Goal: Task Accomplishment & Management: Complete application form

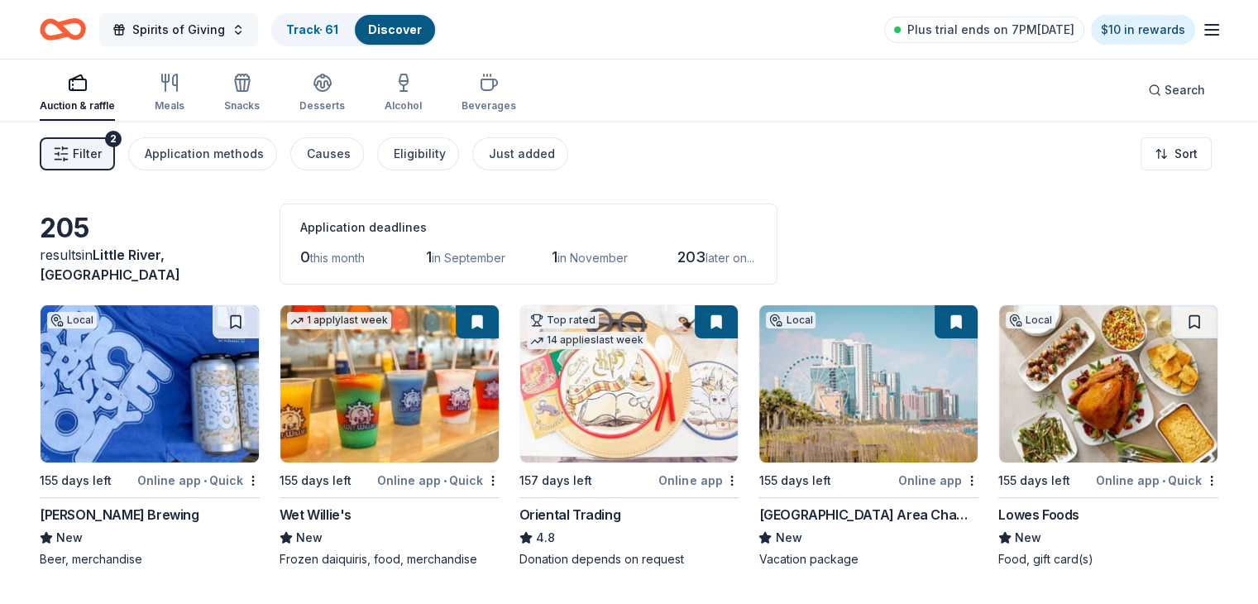
click at [258, 27] on button "Spirits of Giving" at bounding box center [178, 29] width 159 height 33
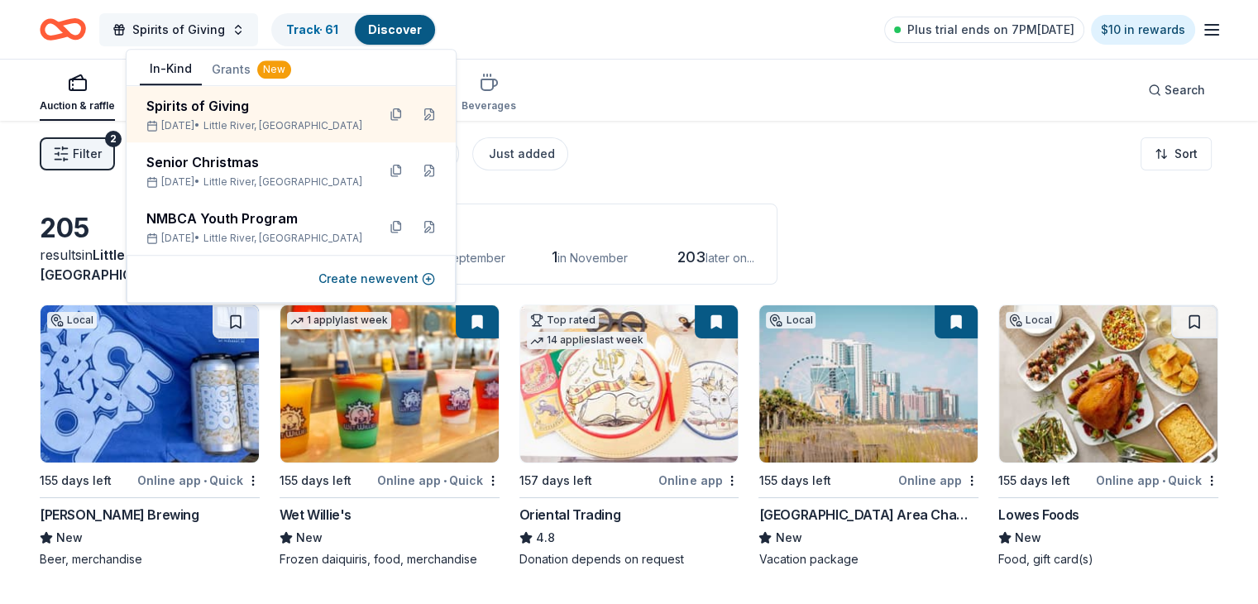
click at [258, 28] on button "Spirits of Giving" at bounding box center [178, 29] width 159 height 33
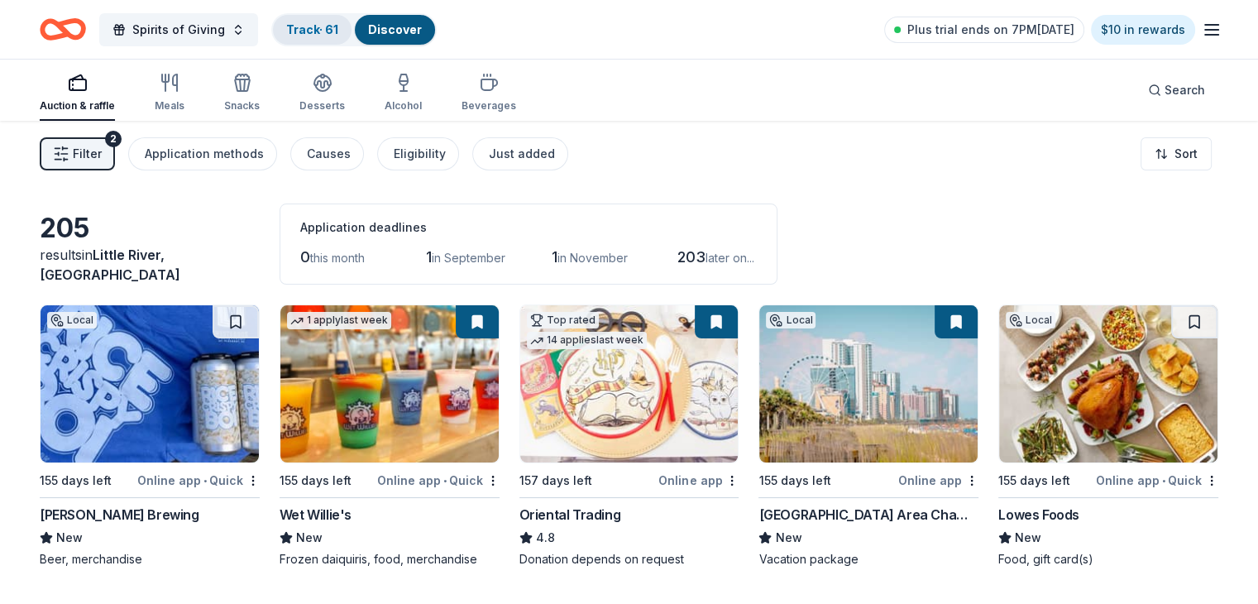
click at [322, 30] on link "Track · 61" at bounding box center [312, 29] width 52 height 14
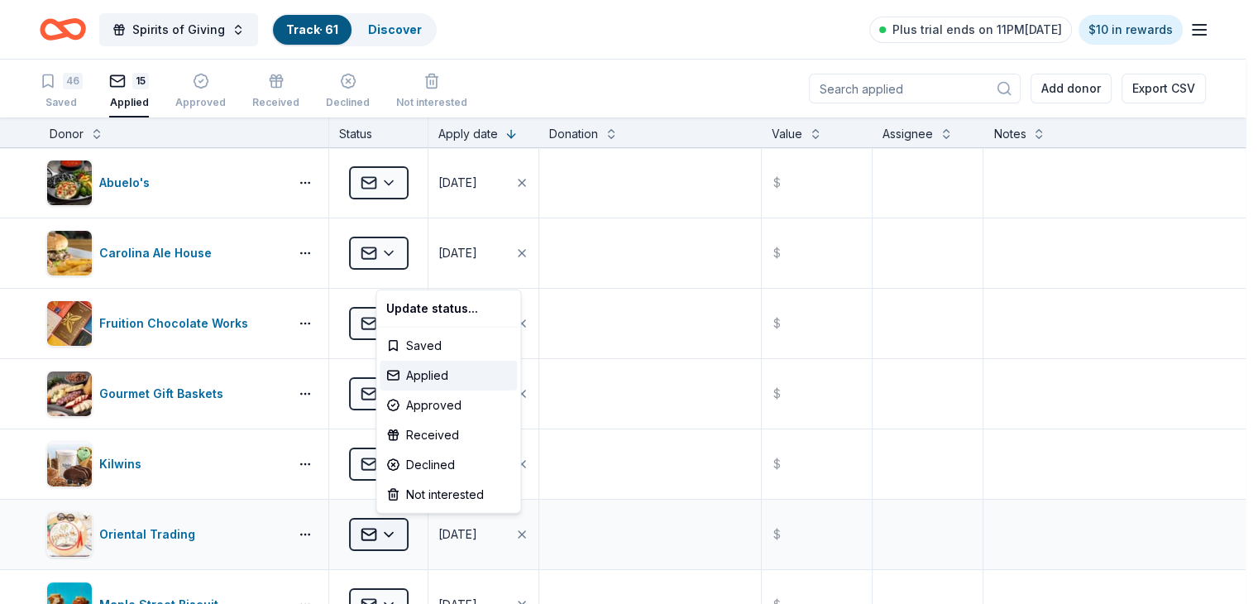
click at [414, 533] on html "Spirits of Giving Track · 61 Discover Plus trial ends on 11PM[DATE] $10 in rewa…" at bounding box center [629, 302] width 1258 height 604
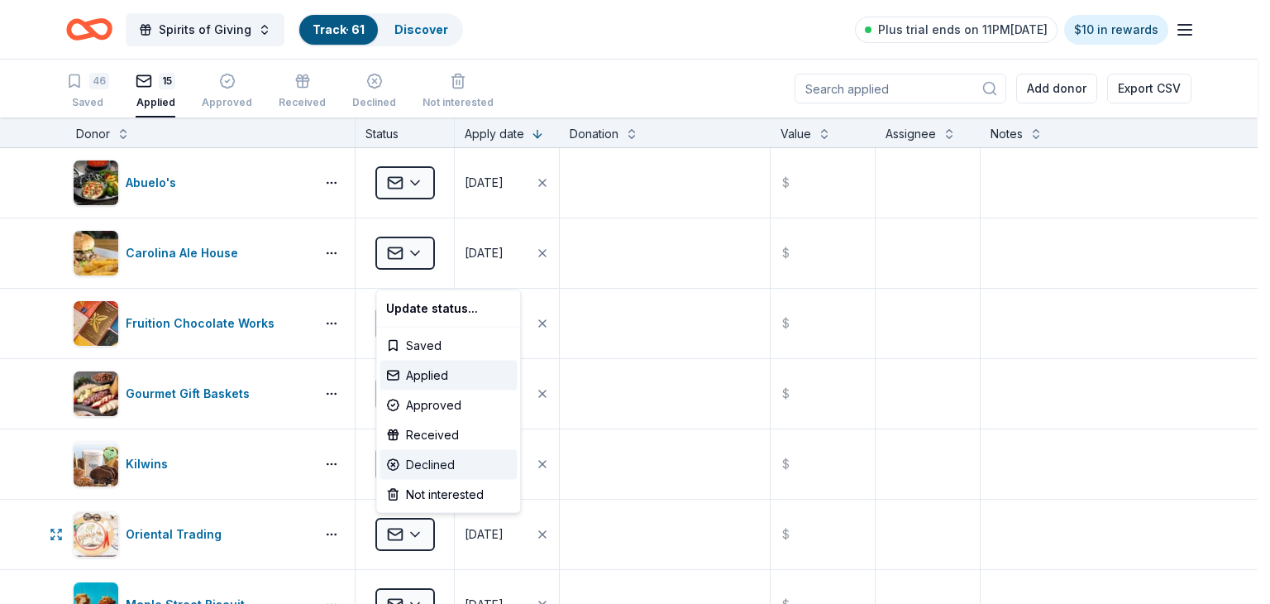
click at [427, 464] on div "Declined" at bounding box center [448, 465] width 137 height 30
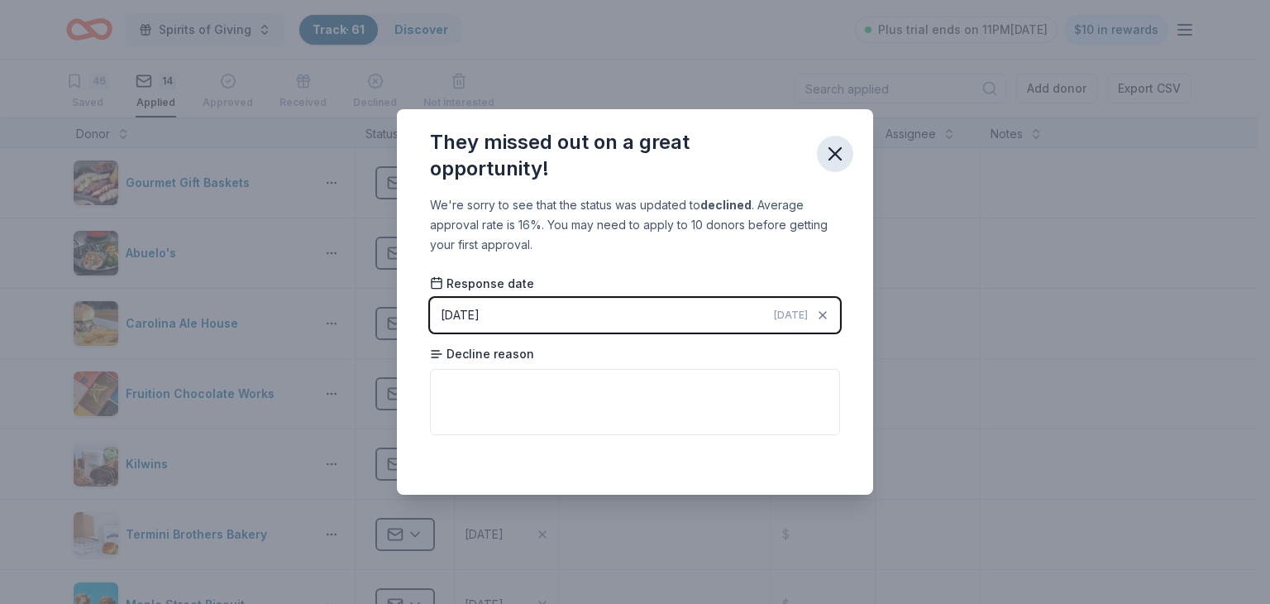
click at [835, 158] on icon "button" at bounding box center [835, 153] width 23 height 23
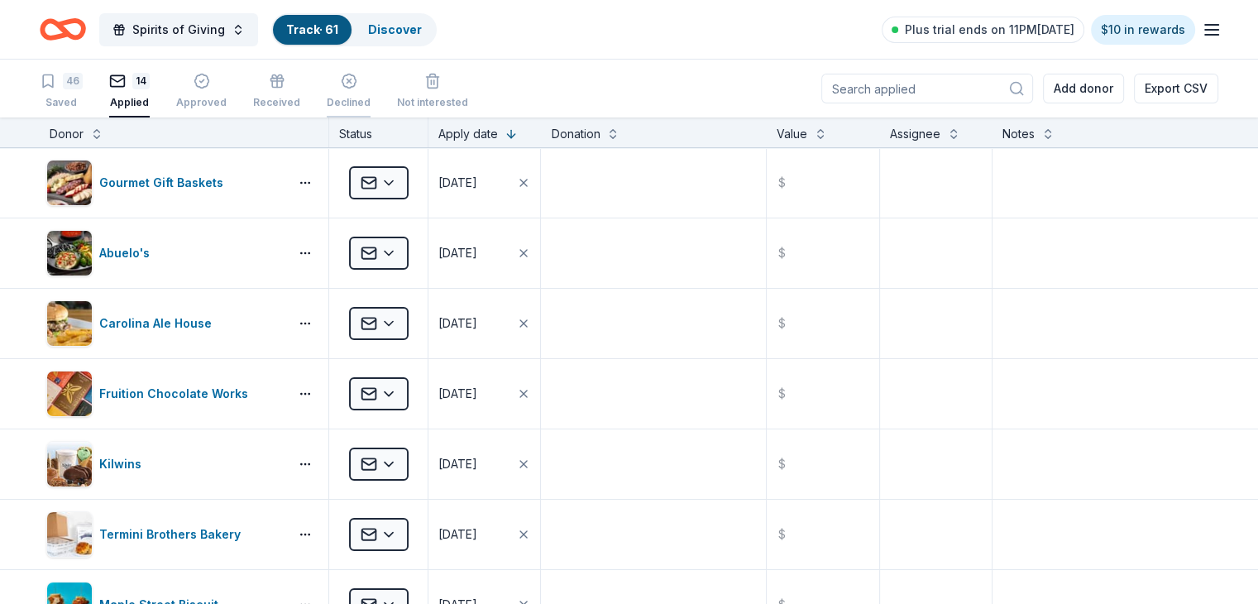
click at [357, 77] on icon "button" at bounding box center [349, 72] width 17 height 17
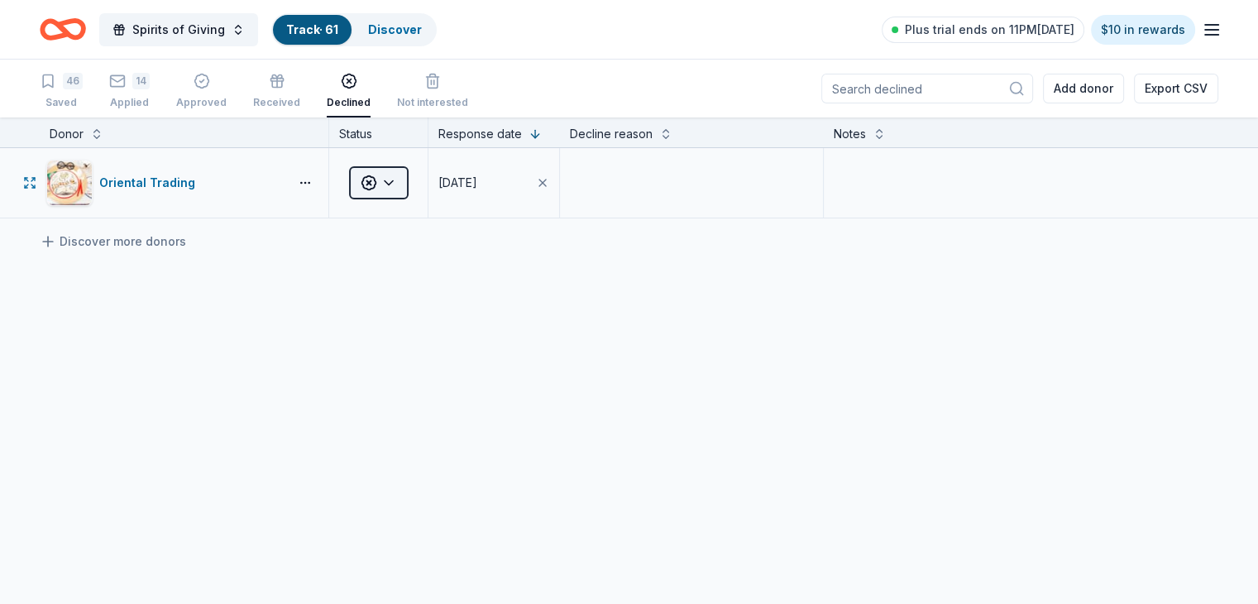
click at [424, 179] on html "Spirits of Giving Track · 61 Discover Plus trial ends on 11PM, 8/30 $10 in rewa…" at bounding box center [629, 302] width 1258 height 604
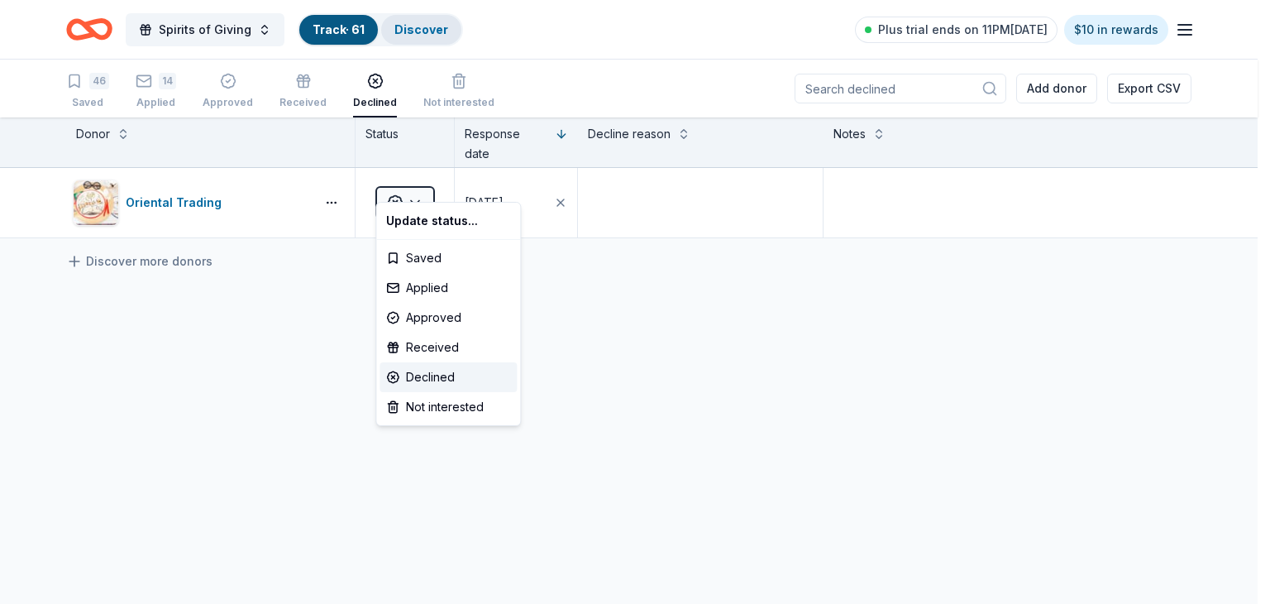
click at [420, 31] on html "Spirits of Giving Track · 61 Discover Plus trial ends on 11PM, 8/30 $10 in rewa…" at bounding box center [635, 302] width 1270 height 604
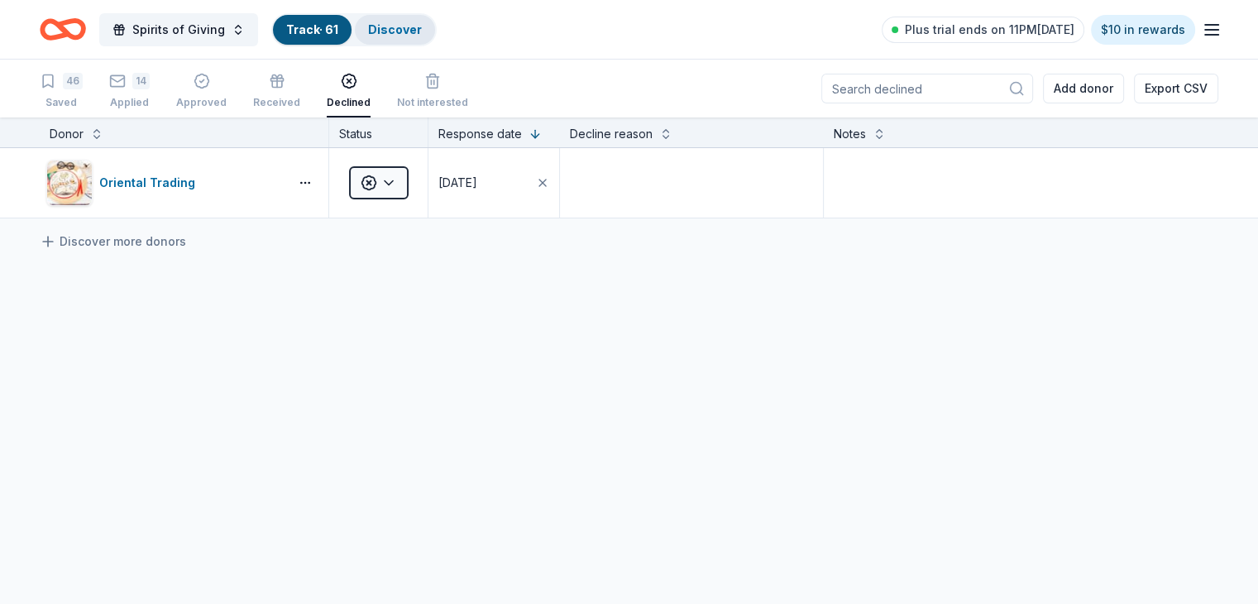
click at [422, 31] on link "Discover" at bounding box center [395, 29] width 54 height 14
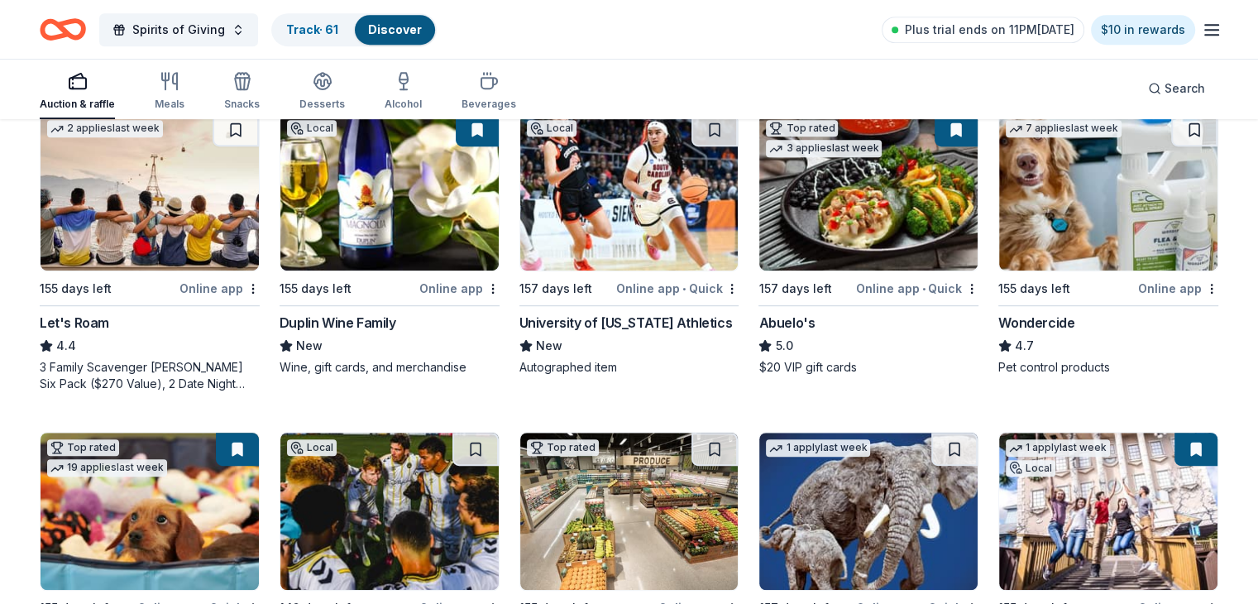
scroll to position [800, 0]
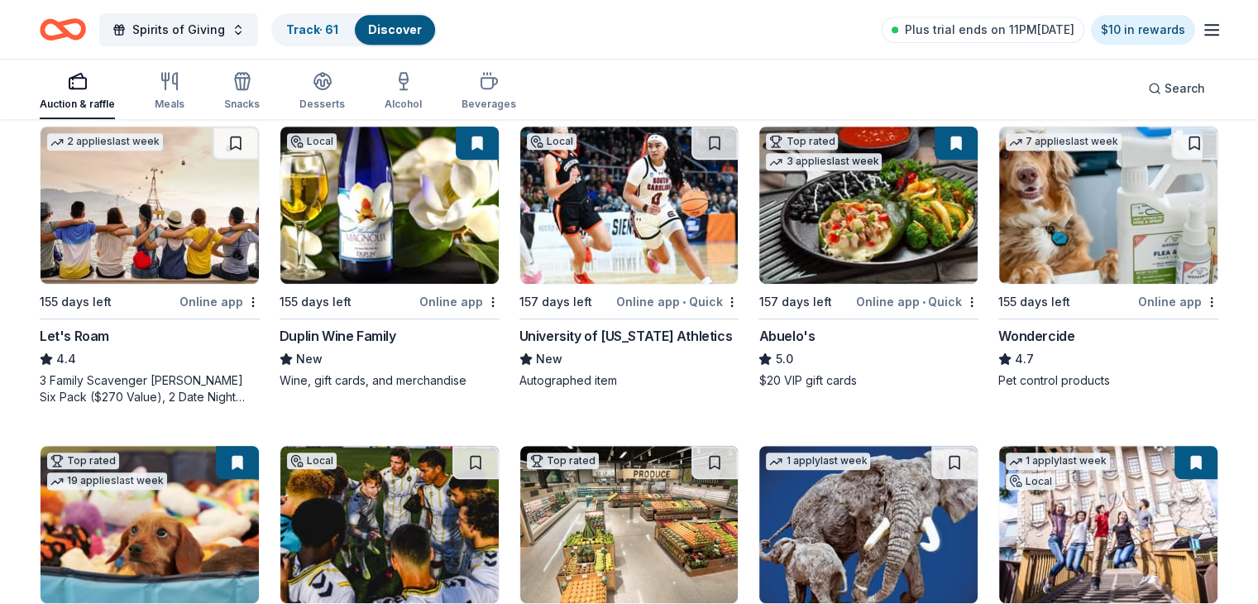
click at [380, 193] on img at bounding box center [389, 205] width 218 height 157
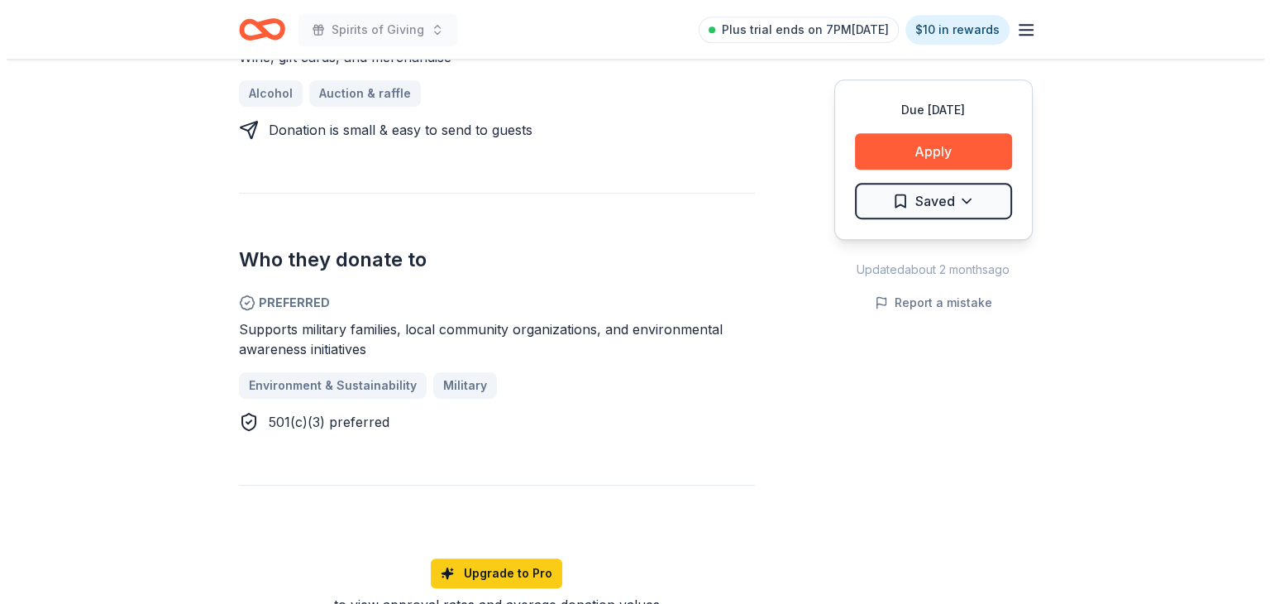
scroll to position [802, 0]
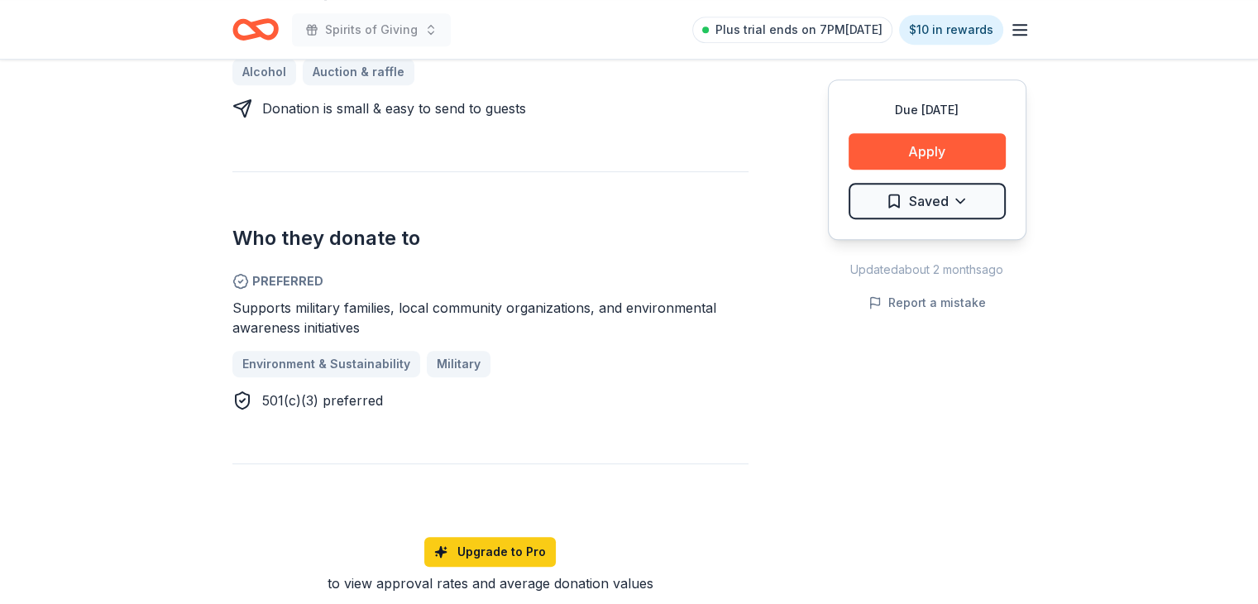
drag, startPoint x: 1247, startPoint y: 361, endPoint x: 1249, endPoint y: 418, distance: 57.9
click at [1249, 418] on div "Due in 155 days Share Duplin Wine Family New Share Donating in NC (Rose Hill); …" at bounding box center [629, 303] width 1258 height 2093
click at [936, 148] on button "Apply" at bounding box center [926, 151] width 157 height 36
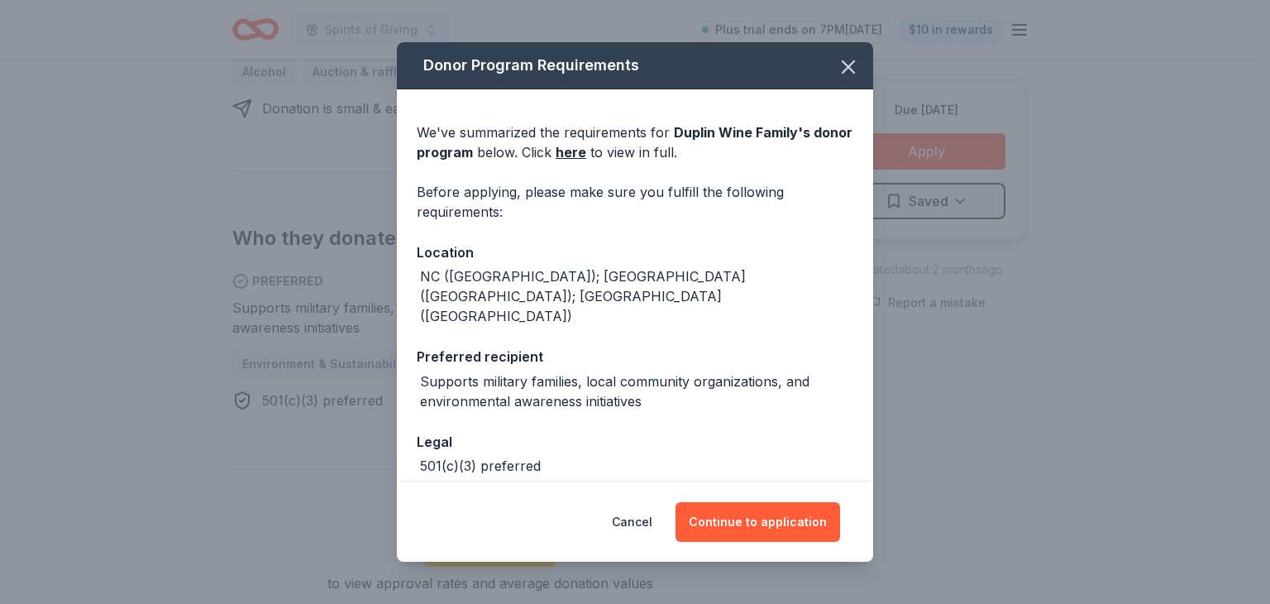
scroll to position [41, 0]
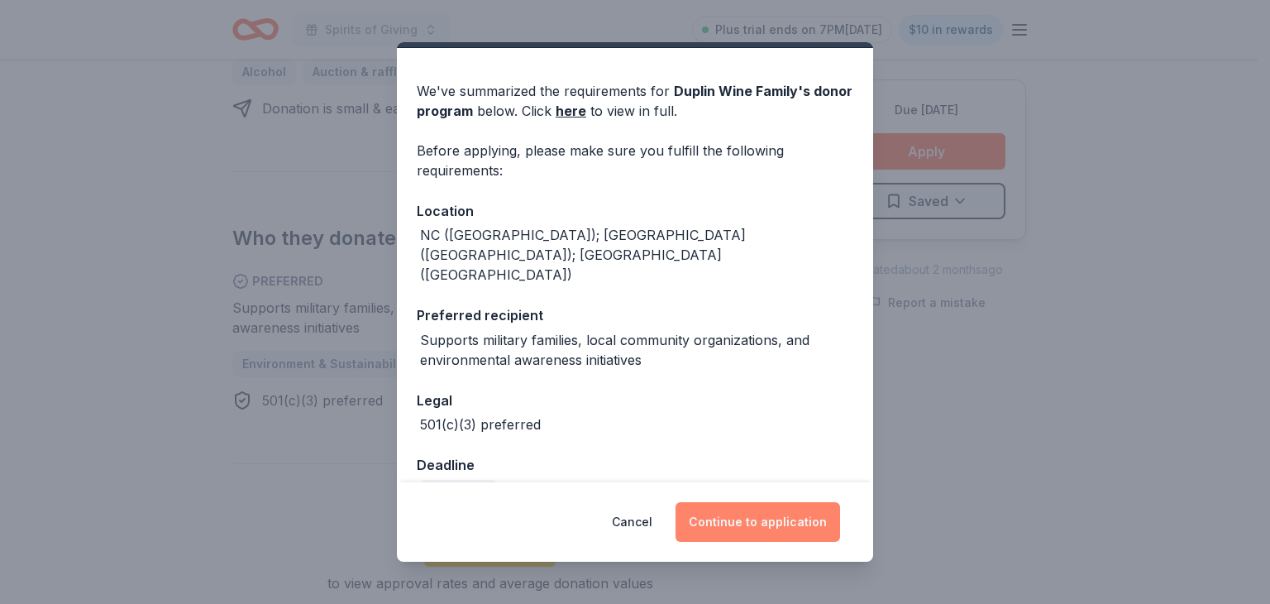
click at [774, 521] on button "Continue to application" at bounding box center [758, 522] width 165 height 40
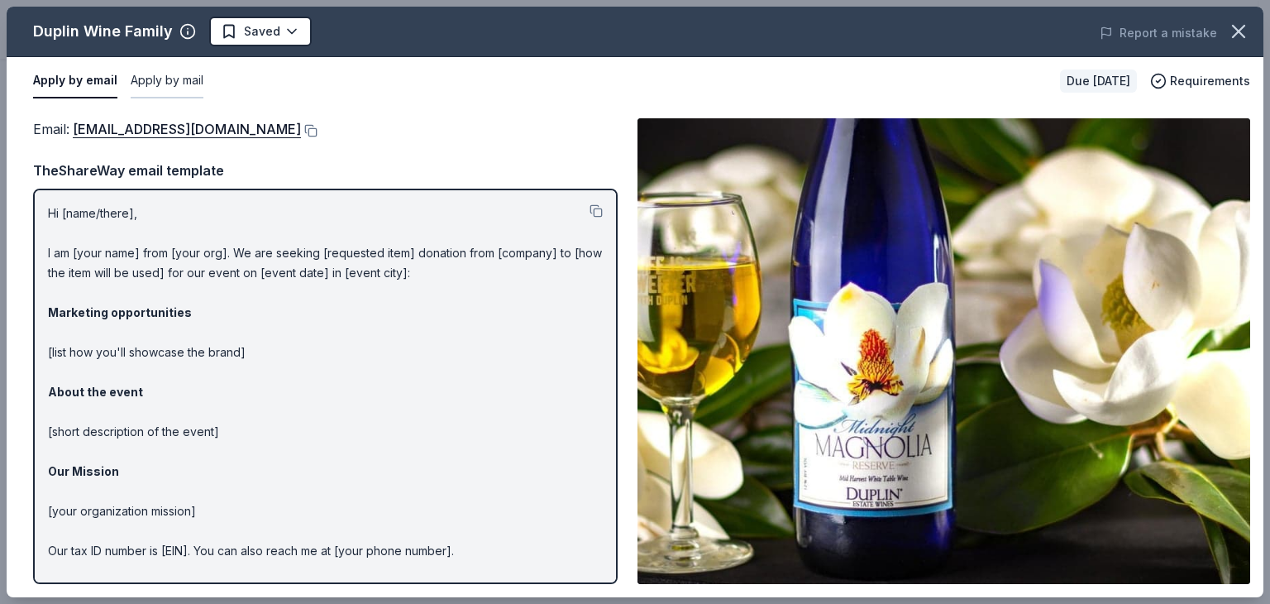
click at [165, 79] on button "Apply by mail" at bounding box center [167, 81] width 73 height 35
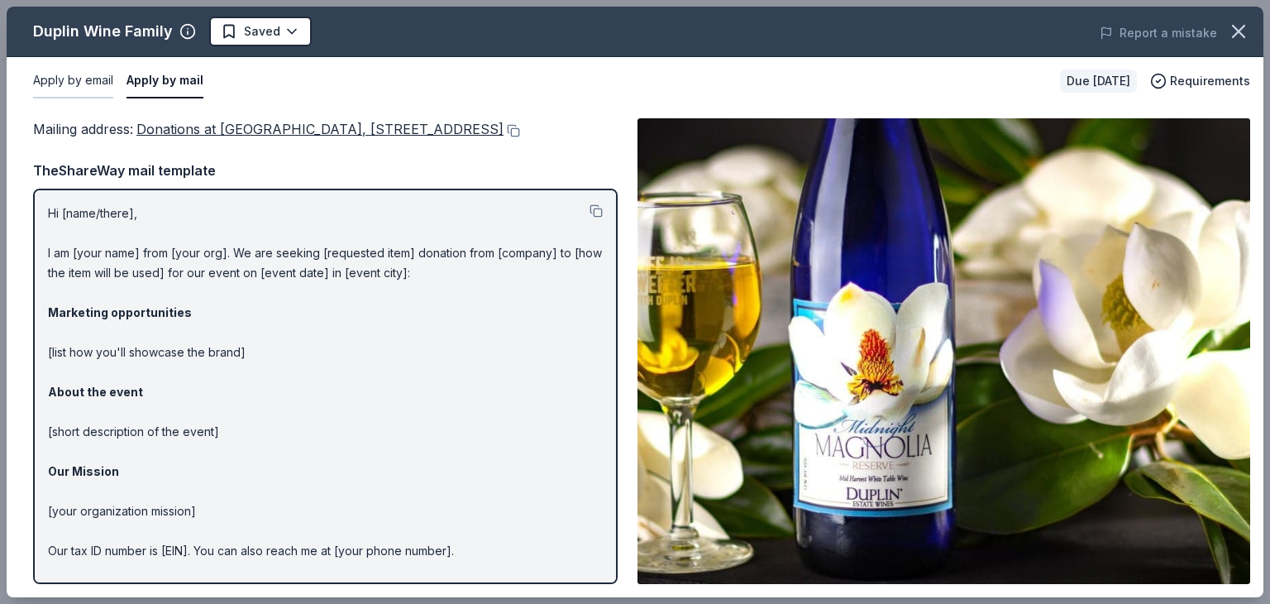
click at [73, 80] on button "Apply by email" at bounding box center [73, 81] width 80 height 35
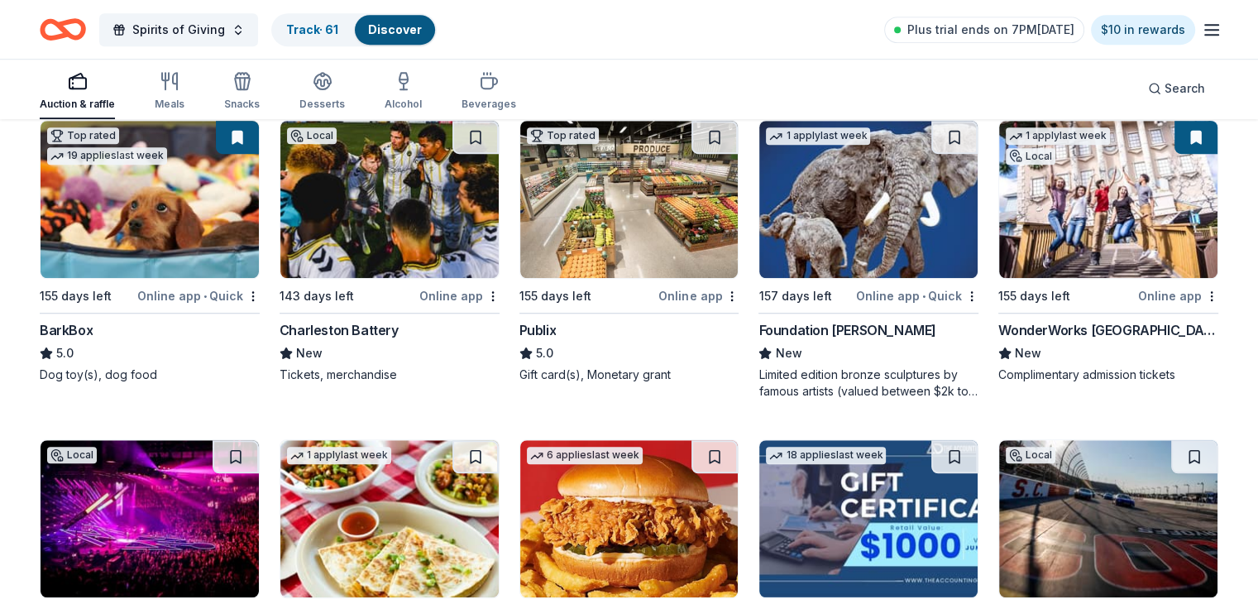
scroll to position [1105, 0]
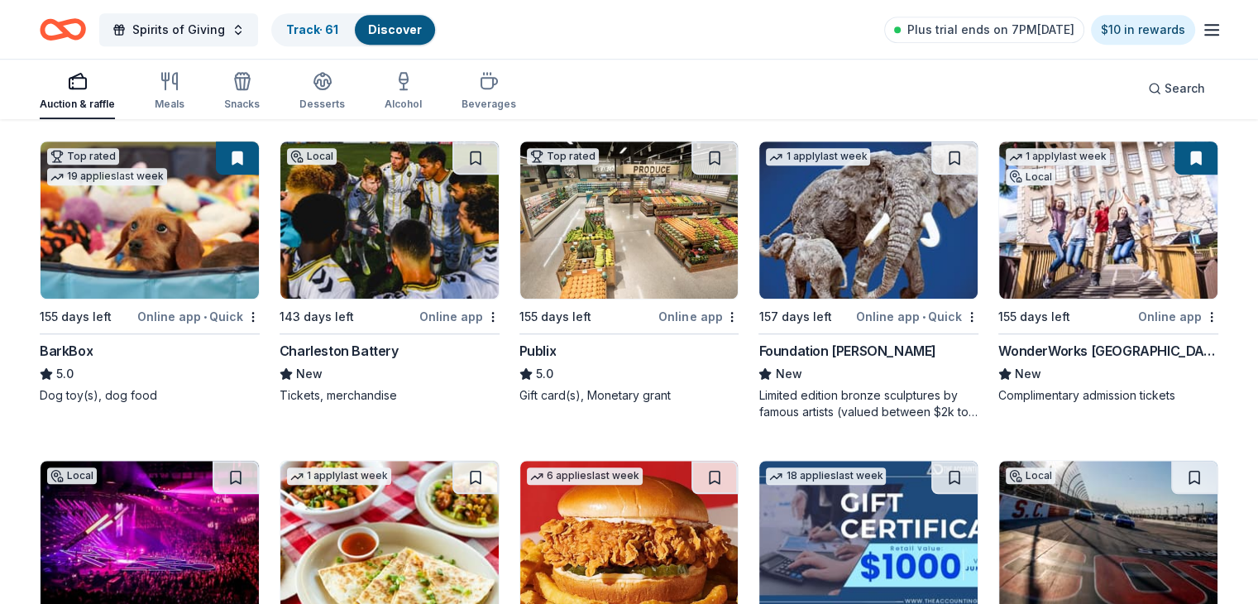
click at [633, 227] on img at bounding box center [629, 219] width 218 height 157
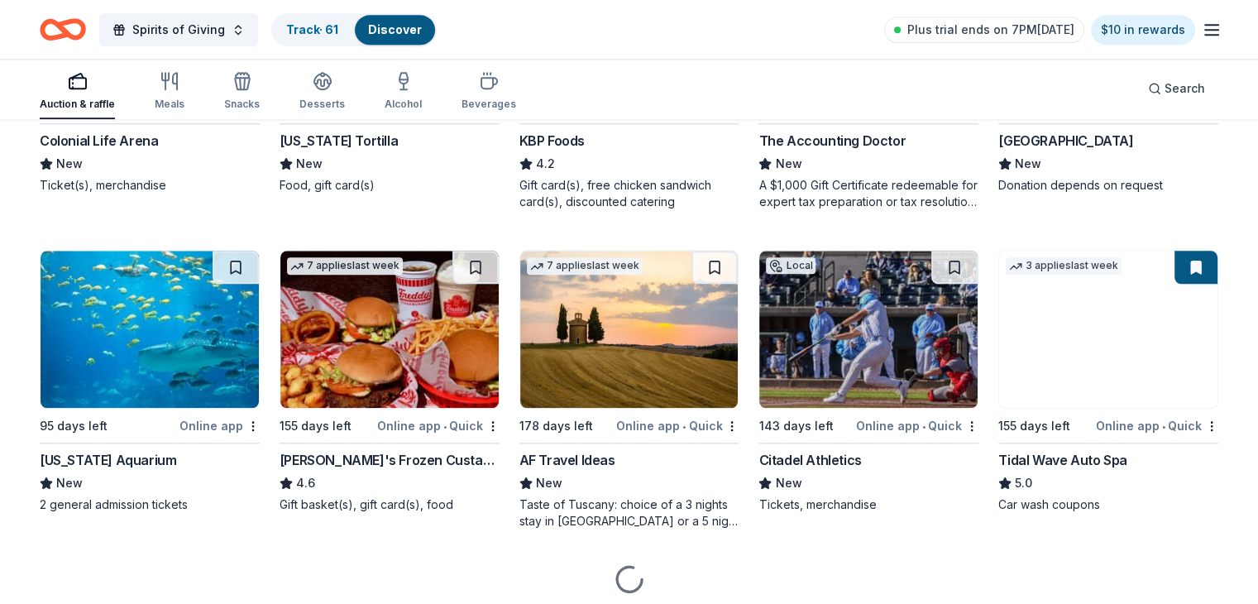
scroll to position [1687, 0]
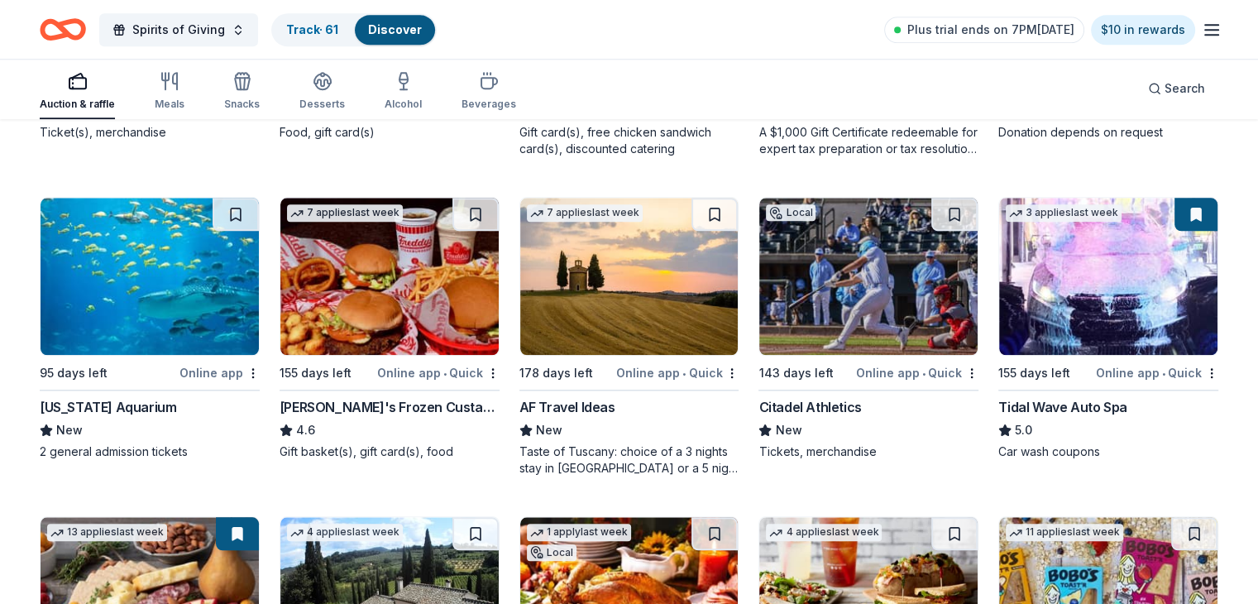
click at [387, 299] on img at bounding box center [389, 276] width 218 height 157
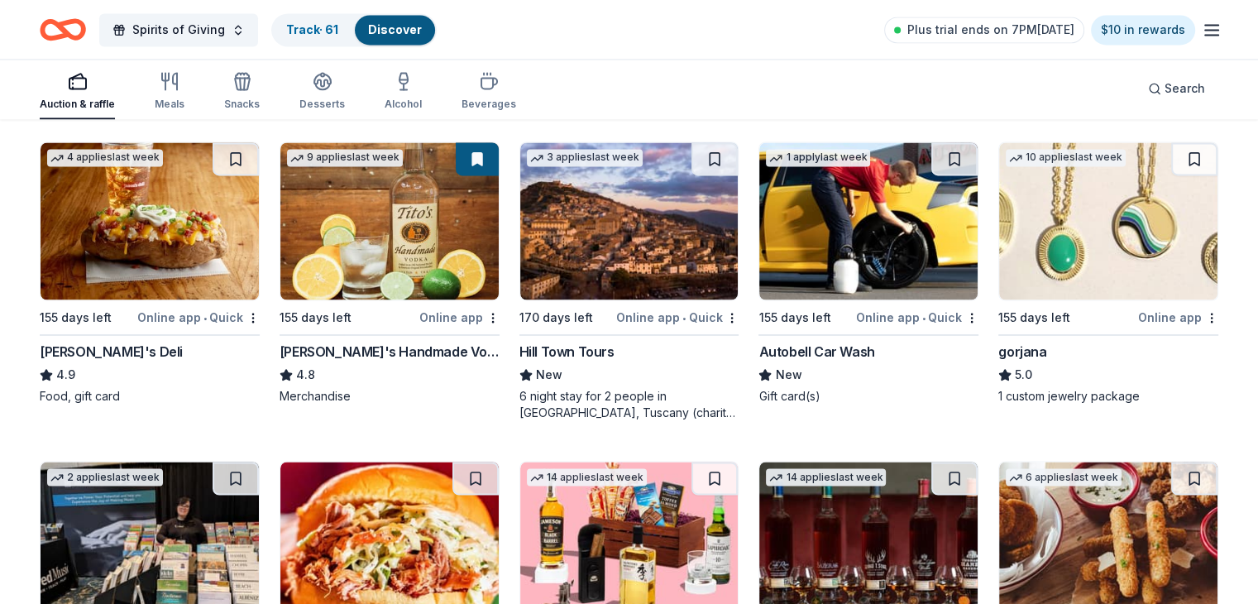
scroll to position [2172, 0]
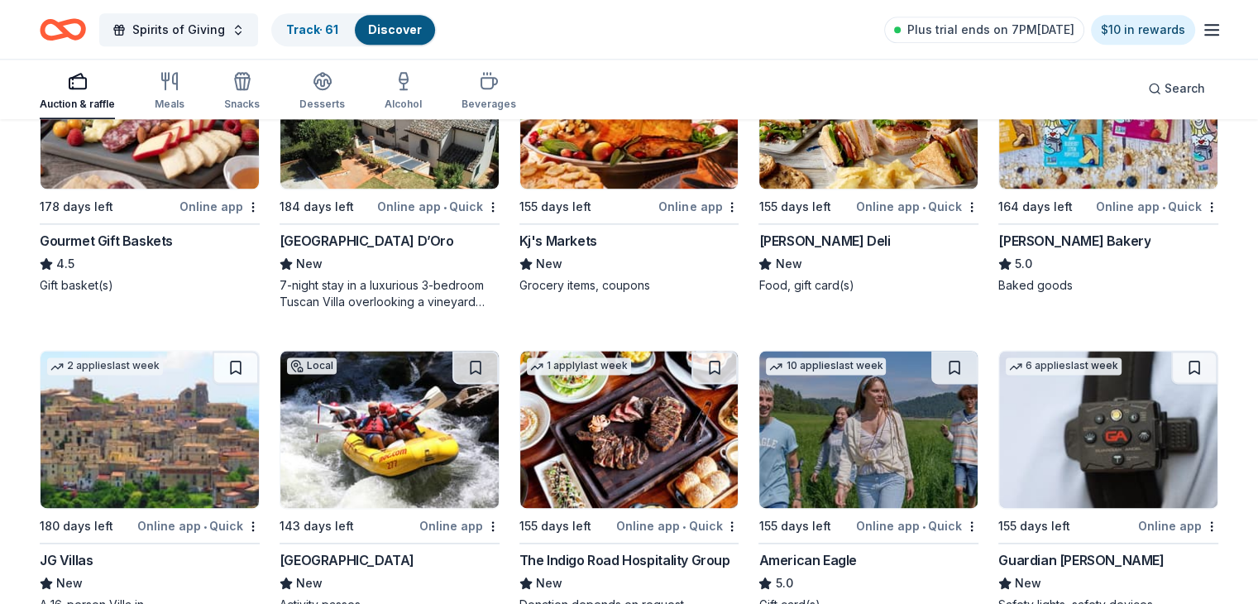
click at [873, 145] on img at bounding box center [868, 109] width 218 height 157
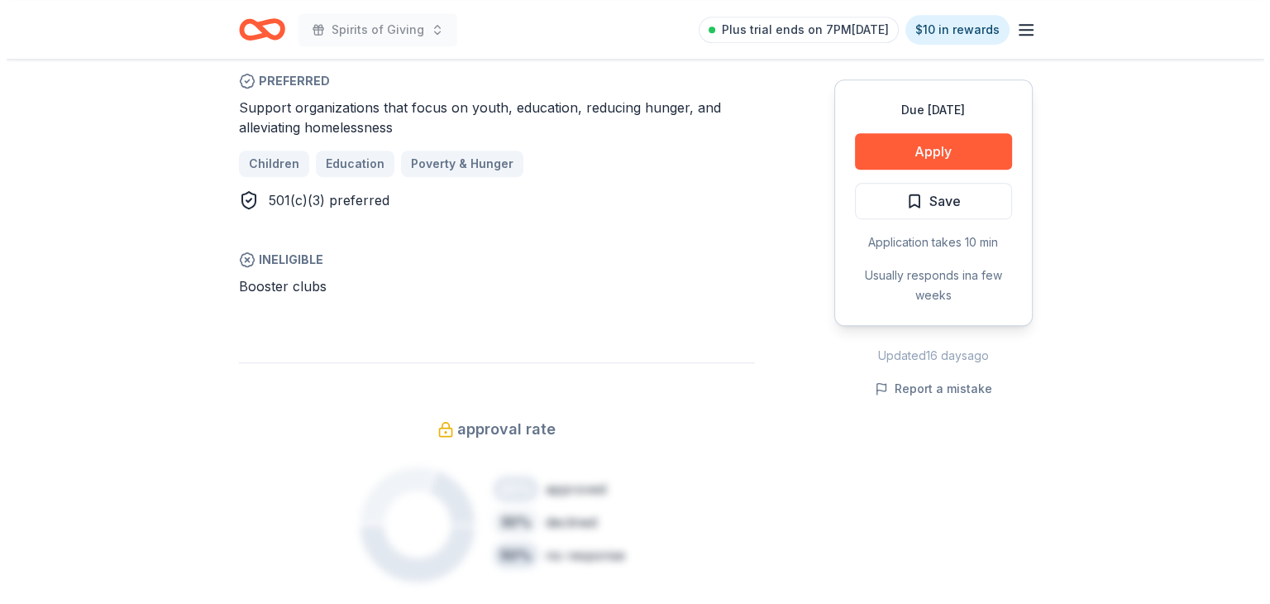
scroll to position [886, 0]
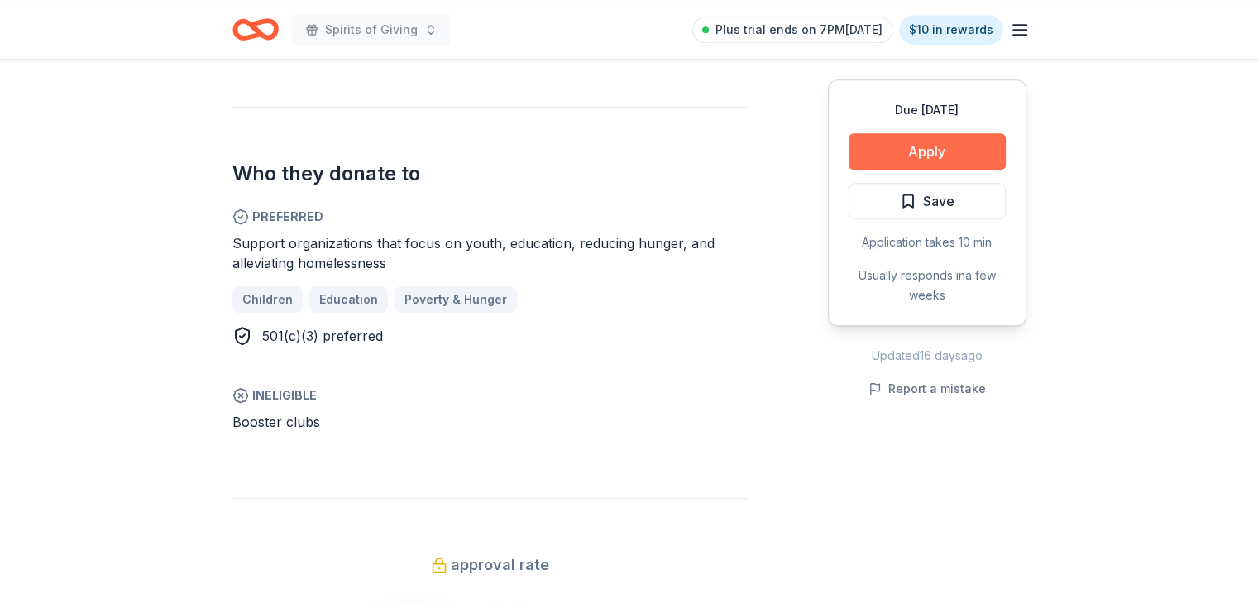
click at [943, 150] on button "Apply" at bounding box center [926, 151] width 157 height 36
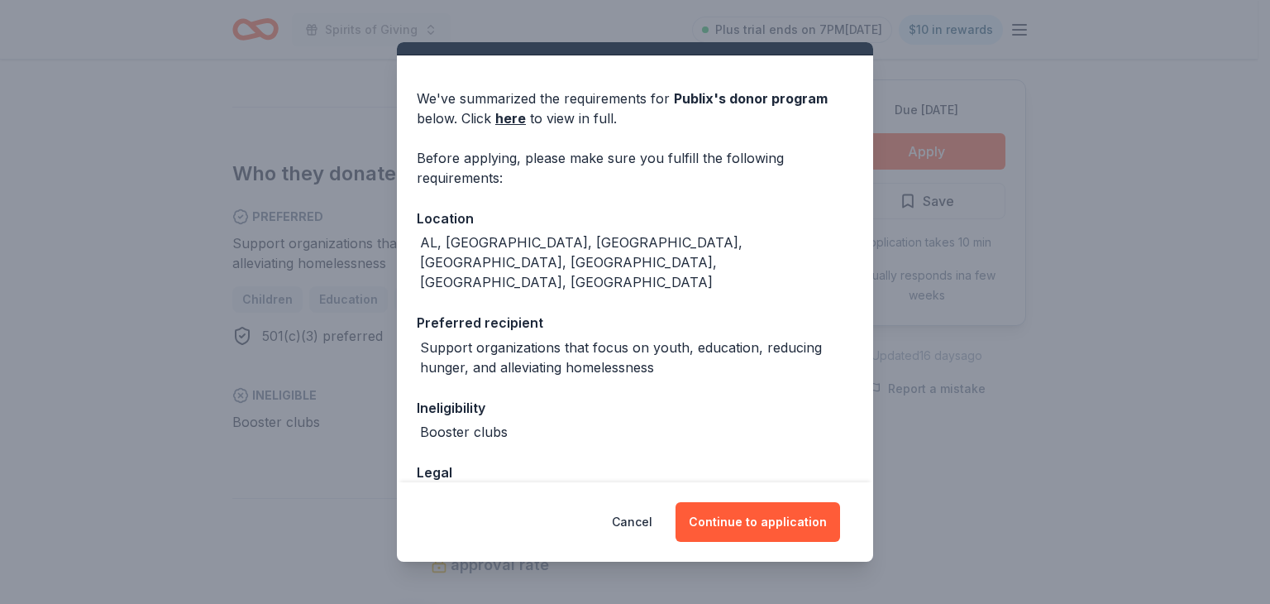
scroll to position [44, 0]
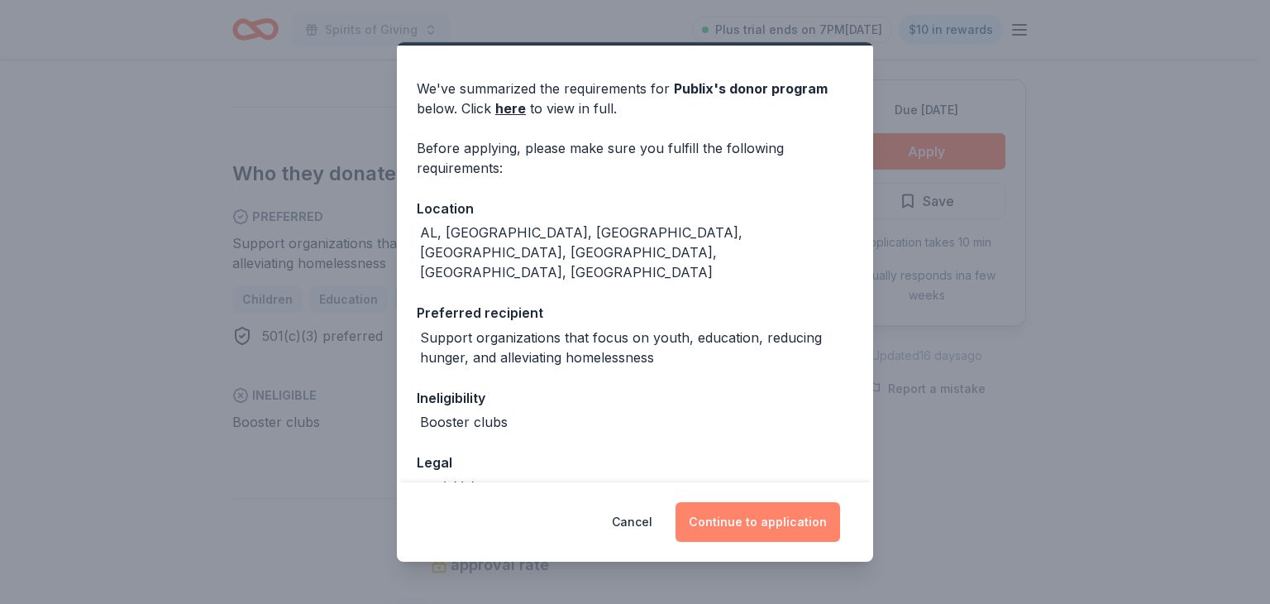
click at [767, 519] on button "Continue to application" at bounding box center [758, 522] width 165 height 40
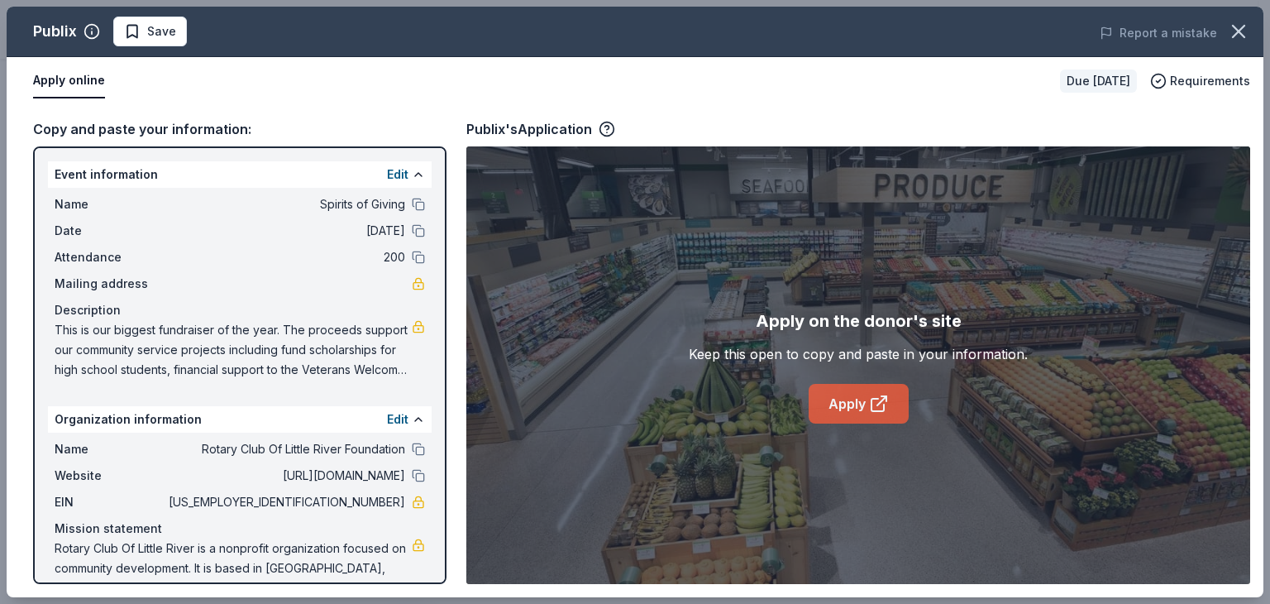
click at [872, 404] on icon at bounding box center [878, 405] width 12 height 12
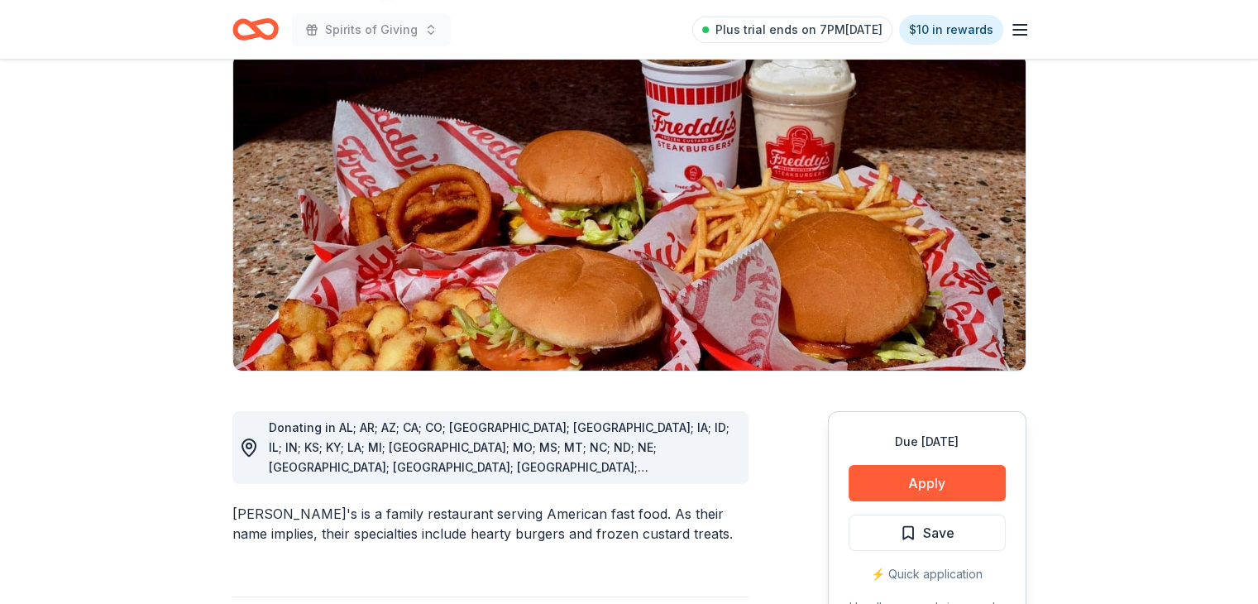
scroll to position [705, 0]
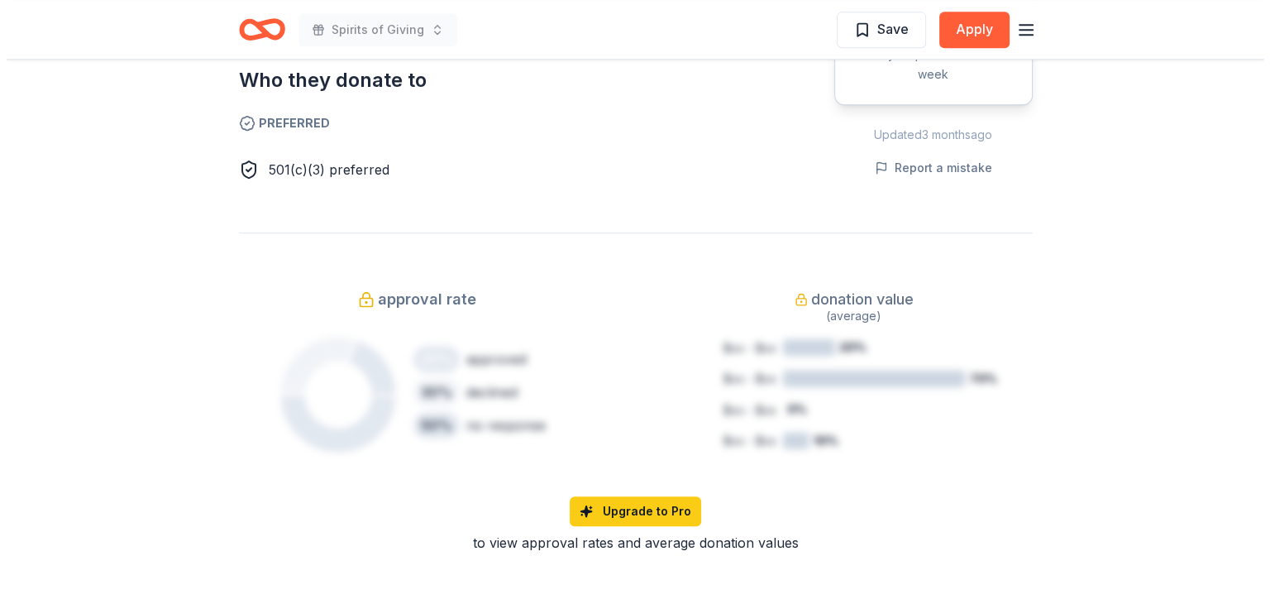
scroll to position [817, 0]
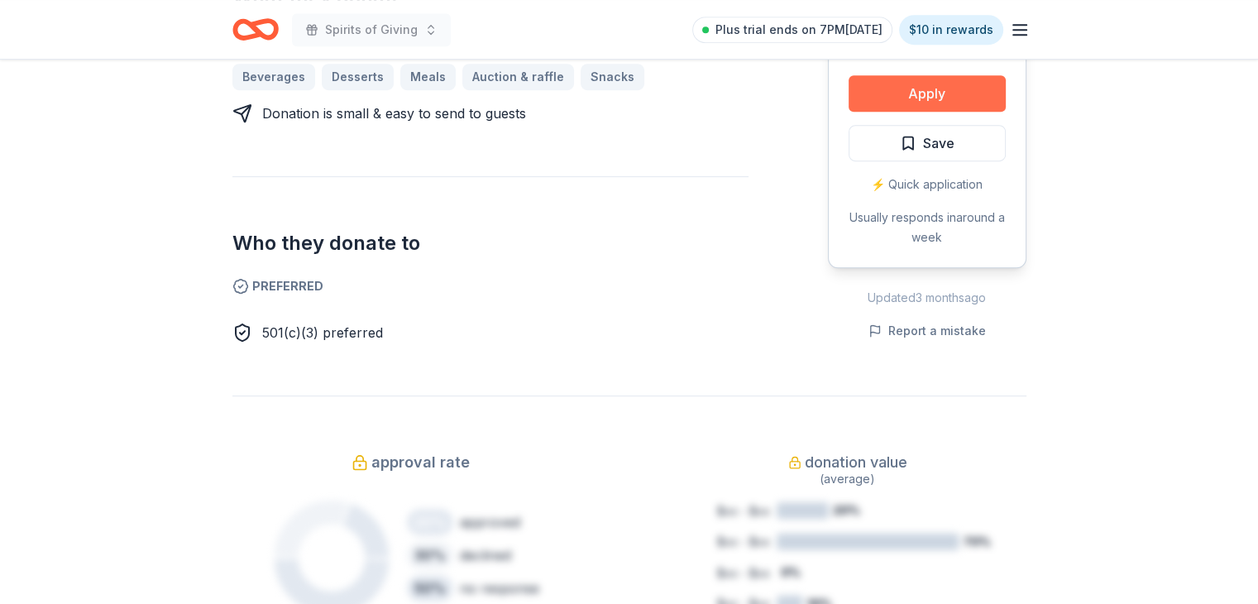
click at [928, 75] on button "Apply" at bounding box center [926, 93] width 157 height 36
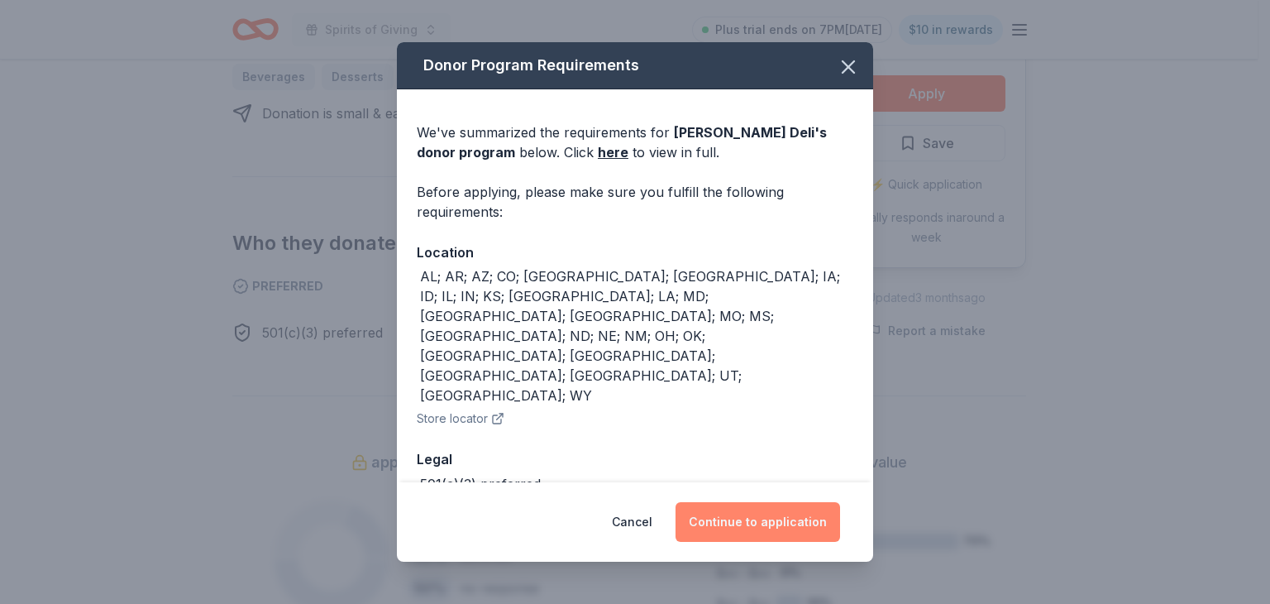
click at [784, 523] on button "Continue to application" at bounding box center [758, 522] width 165 height 40
